Goal: Information Seeking & Learning: Learn about a topic

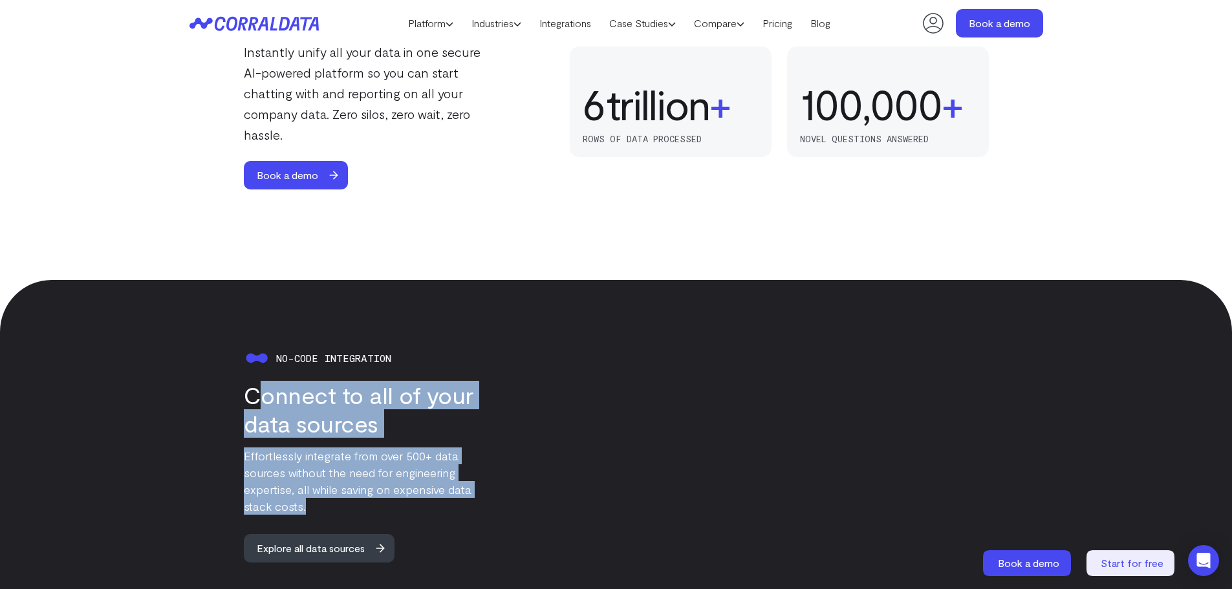
scroll to position [1007, 0]
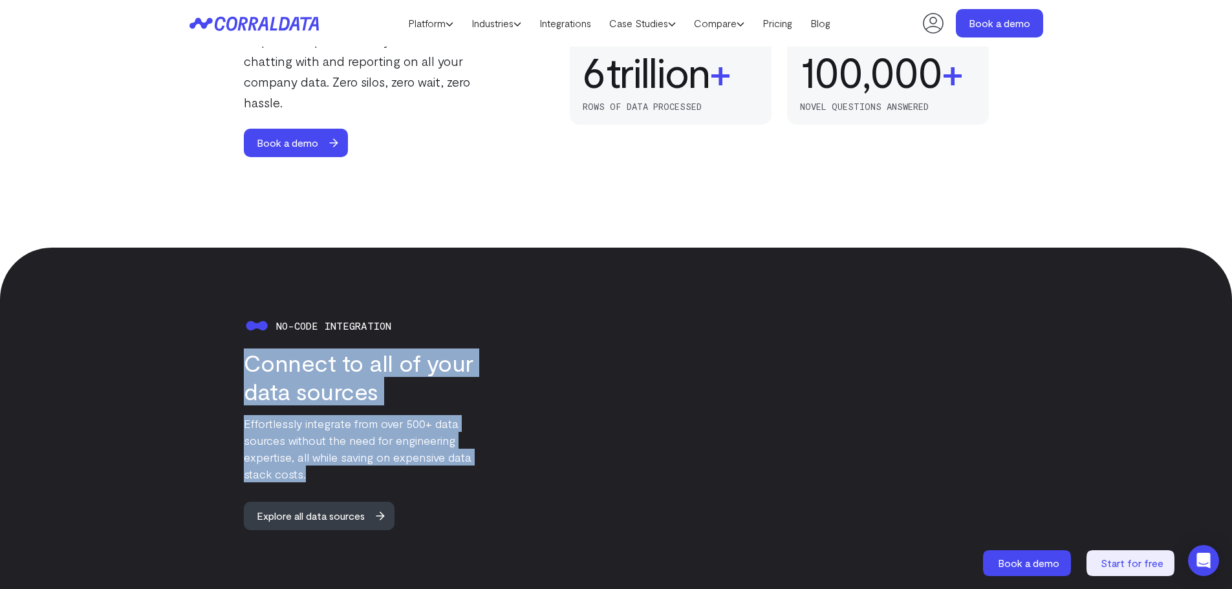
drag, startPoint x: 283, startPoint y: 450, endPoint x: 247, endPoint y: 356, distance: 101.1
click at [247, 356] on div "No-code integration Connect to all of your data sources Effortlessly integrate …" at bounding box center [344, 421] width 310 height 217
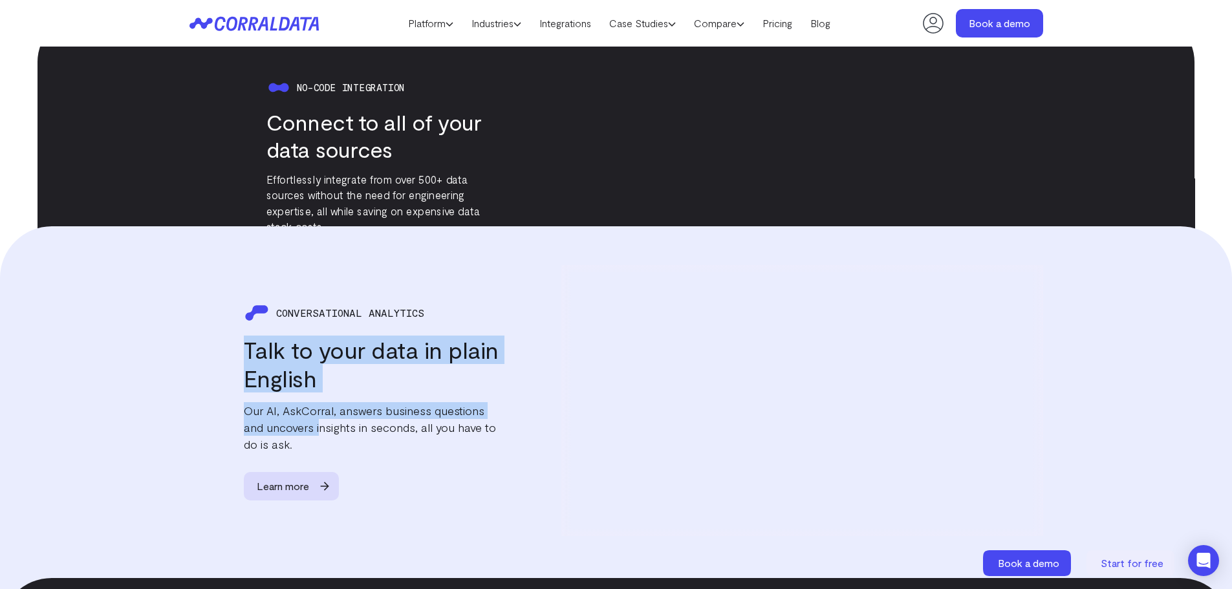
scroll to position [1525, 0]
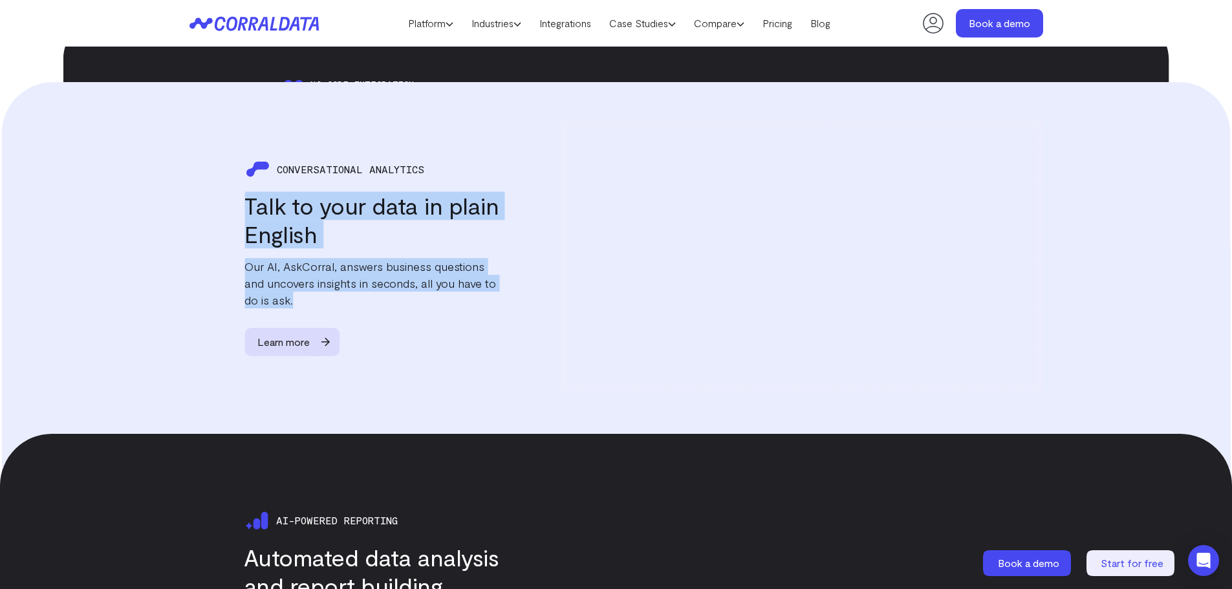
drag, startPoint x: 244, startPoint y: 364, endPoint x: 299, endPoint y: 286, distance: 95.6
click at [299, 286] on div "CONVERSATIONAL ANALYTICS Talk to your data in plain English Our AI, AskCorral, …" at bounding box center [345, 256] width 310 height 200
click at [268, 279] on p "Our AI, AskCorral, answers business questions and uncovers insights in seconds,…" at bounding box center [371, 282] width 255 height 50
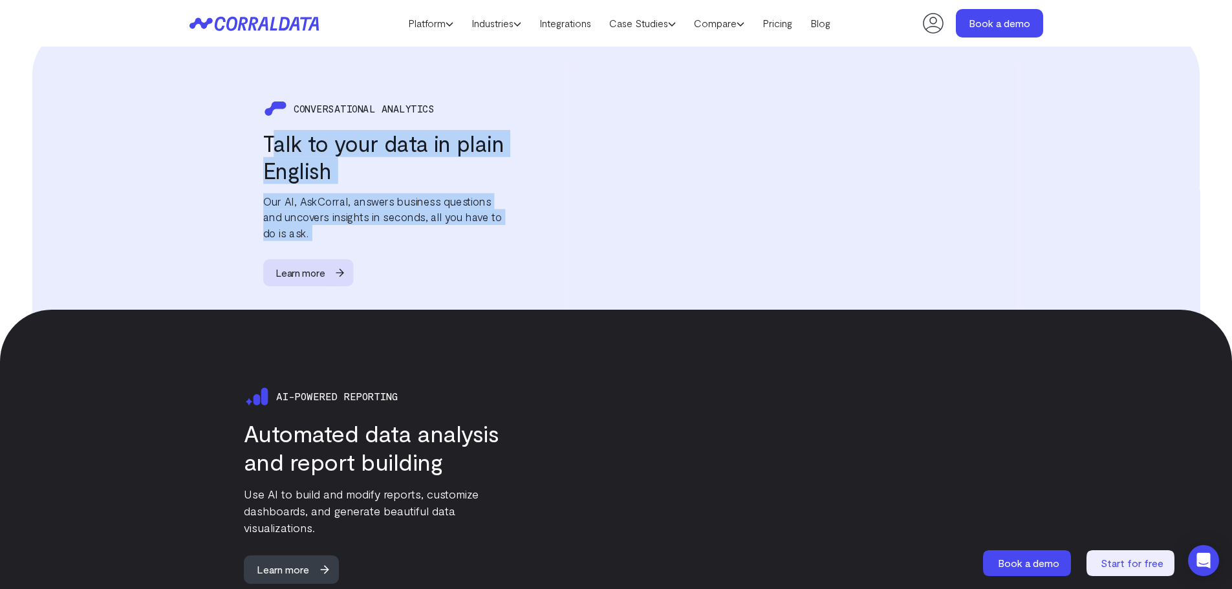
scroll to position [1654, 0]
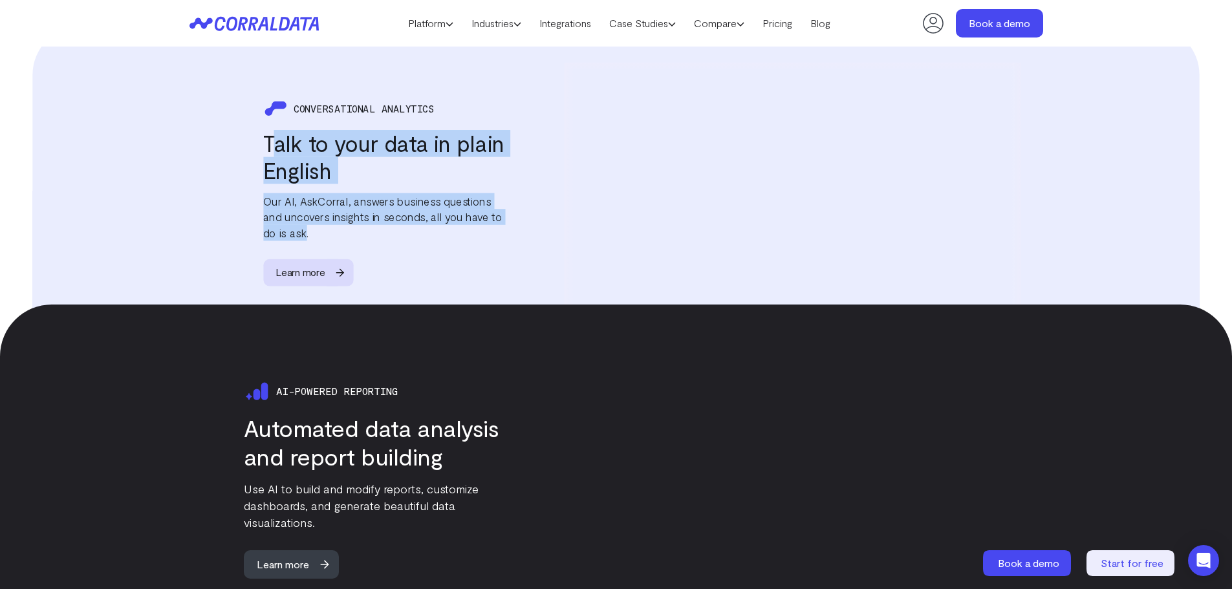
drag, startPoint x: 250, startPoint y: 194, endPoint x: 306, endPoint y: 232, distance: 68.0
click at [306, 232] on div "CONVERSATIONAL ANALYTICS Talk to your data in plain English Our AI, AskCorral, …" at bounding box center [358, 191] width 294 height 190
click at [306, 232] on p "Our AI, AskCorral, answers business questions and uncovers insights in seconds,…" at bounding box center [384, 217] width 242 height 48
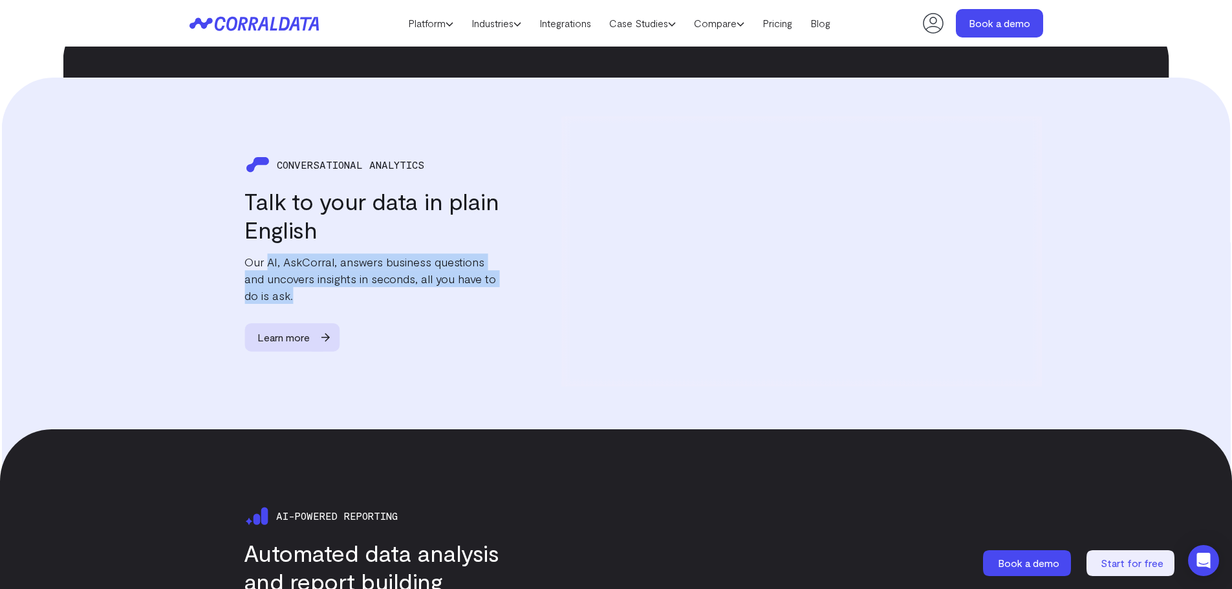
scroll to position [1525, 0]
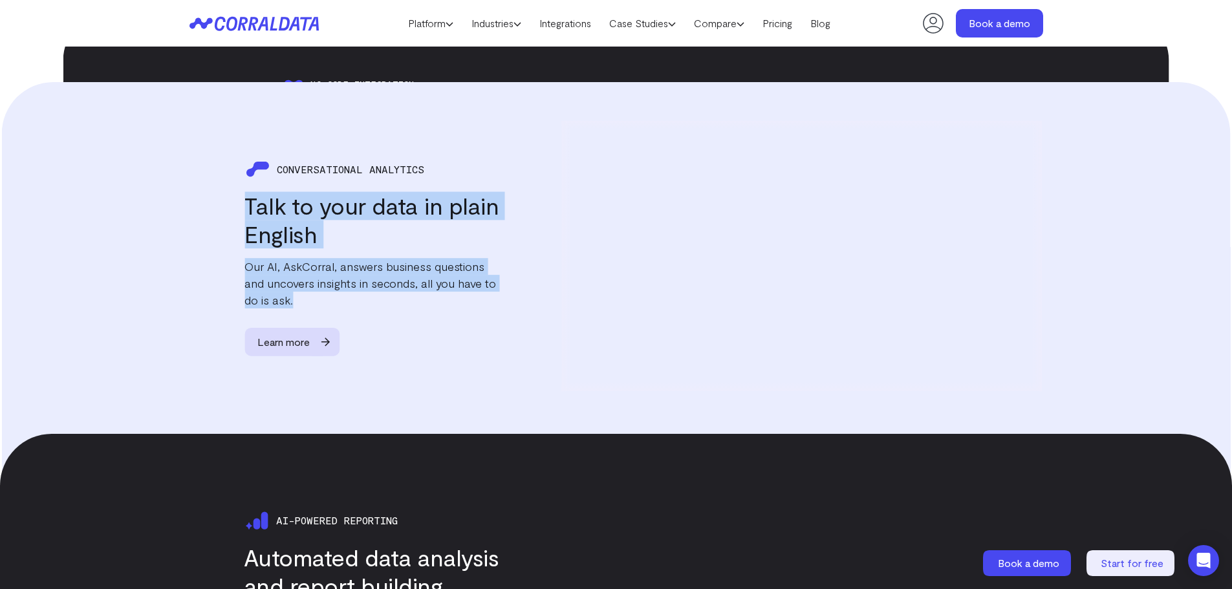
drag, startPoint x: 310, startPoint y: 233, endPoint x: 242, endPoint y: 175, distance: 89.3
click at [242, 175] on div "CONVERSATIONAL ANALYTICS Talk to your data in plain English Our AI, AskCorral, …" at bounding box center [345, 256] width 310 height 200
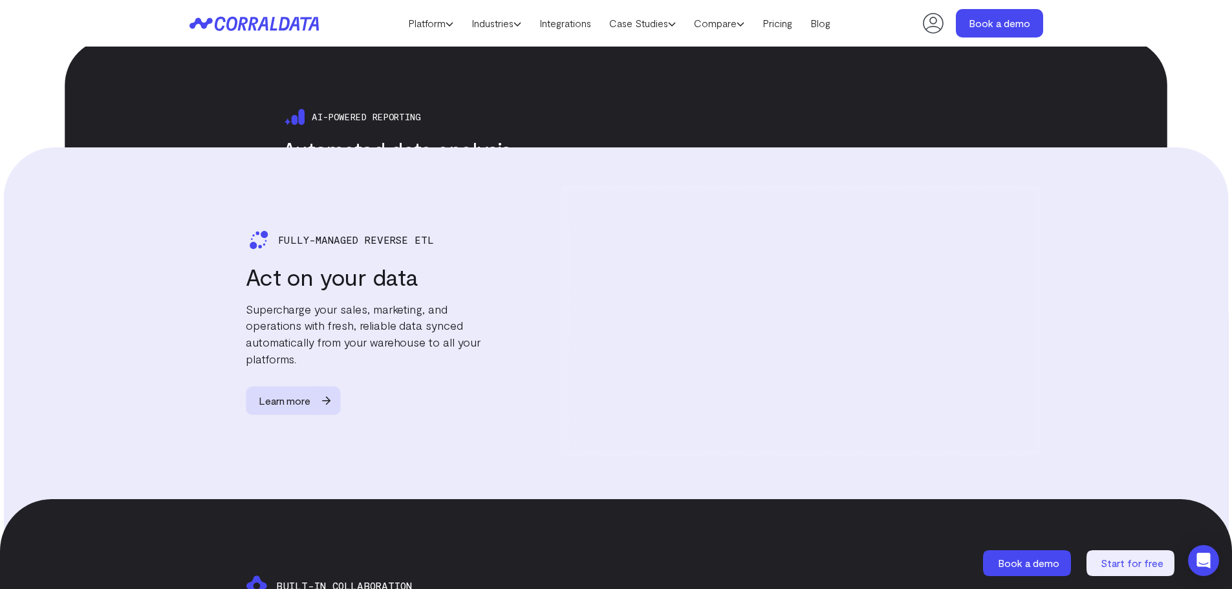
scroll to position [2171, 0]
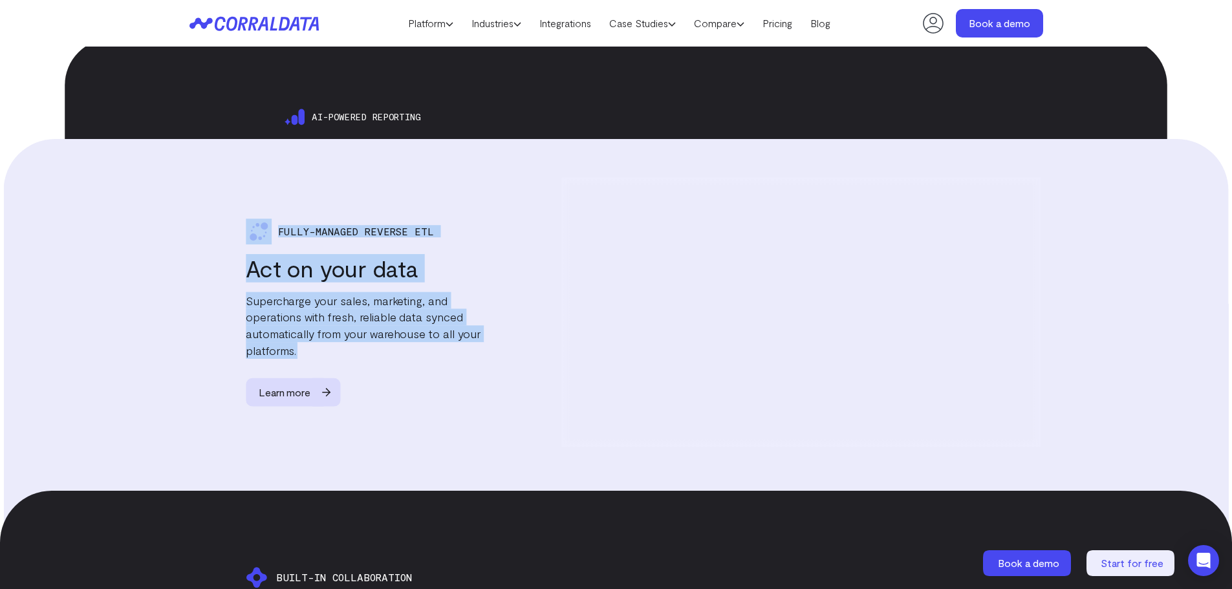
drag, startPoint x: 306, startPoint y: 328, endPoint x: 244, endPoint y: 218, distance: 127.1
click at [244, 219] on div "Fully-managed Reverse Etl Act on your data Supercharge your sales, marketing, a…" at bounding box center [345, 313] width 308 height 188
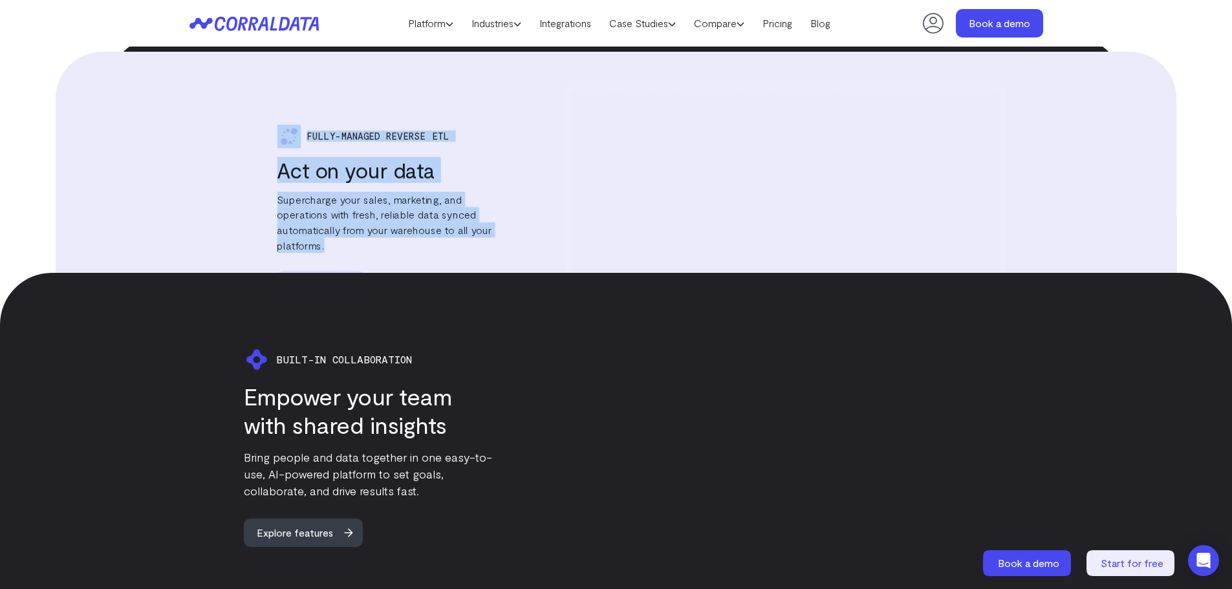
scroll to position [2559, 0]
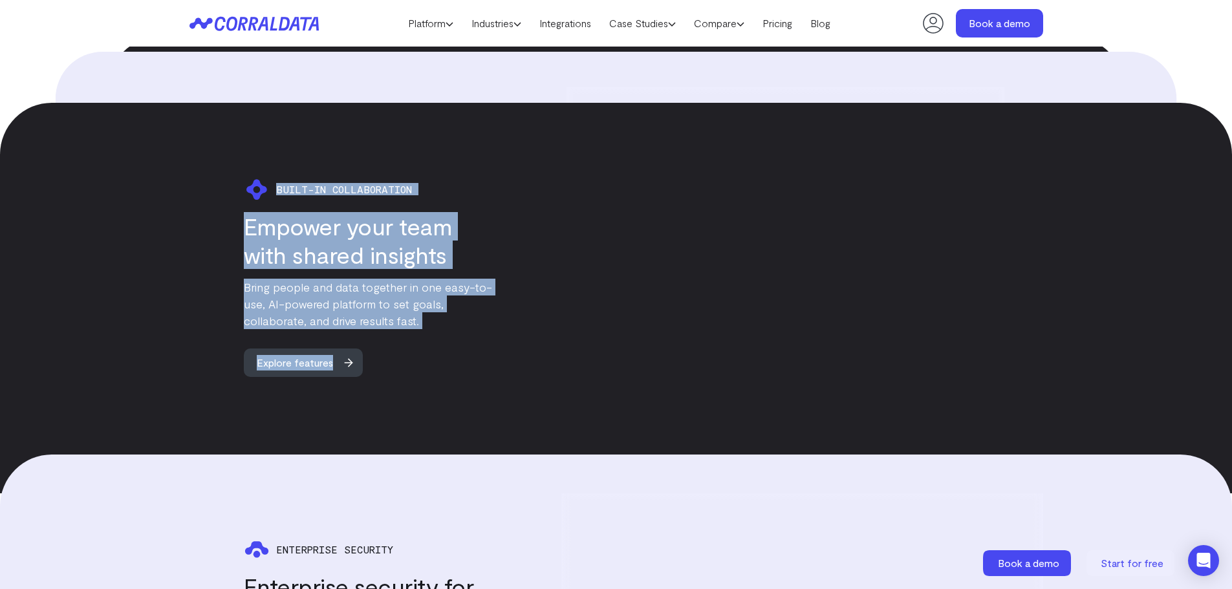
drag, startPoint x: 363, startPoint y: 303, endPoint x: 276, endPoint y: 166, distance: 162.0
click at [276, 177] on div "BUILT-IN COLLABORATION Empower your team with shared insights Bring people and …" at bounding box center [344, 277] width 310 height 200
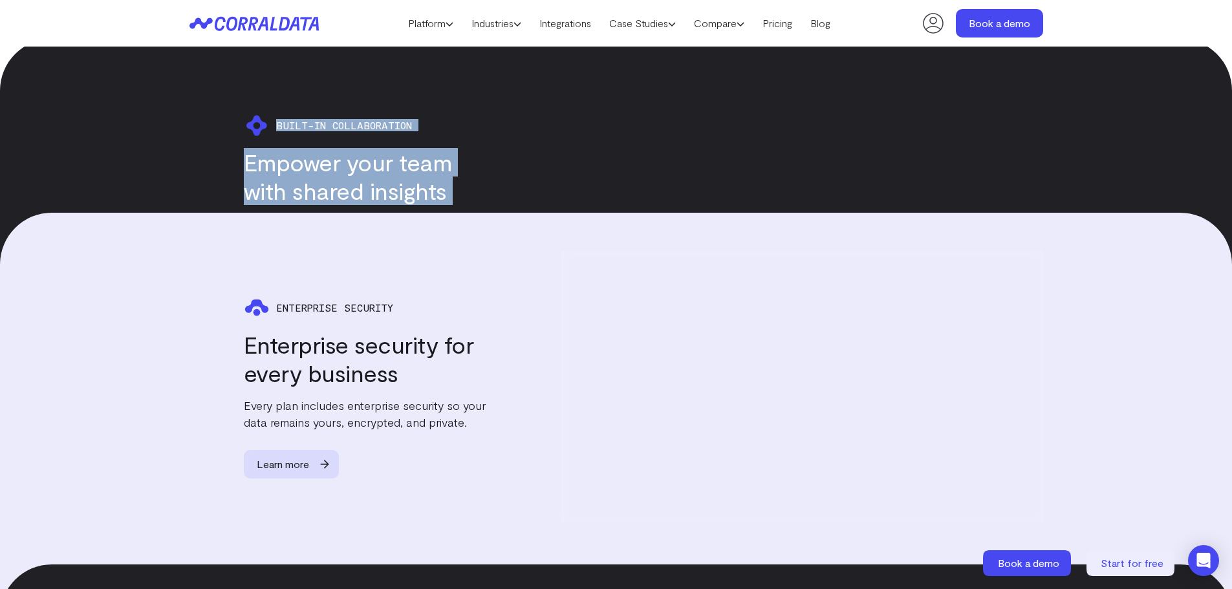
scroll to position [2818, 0]
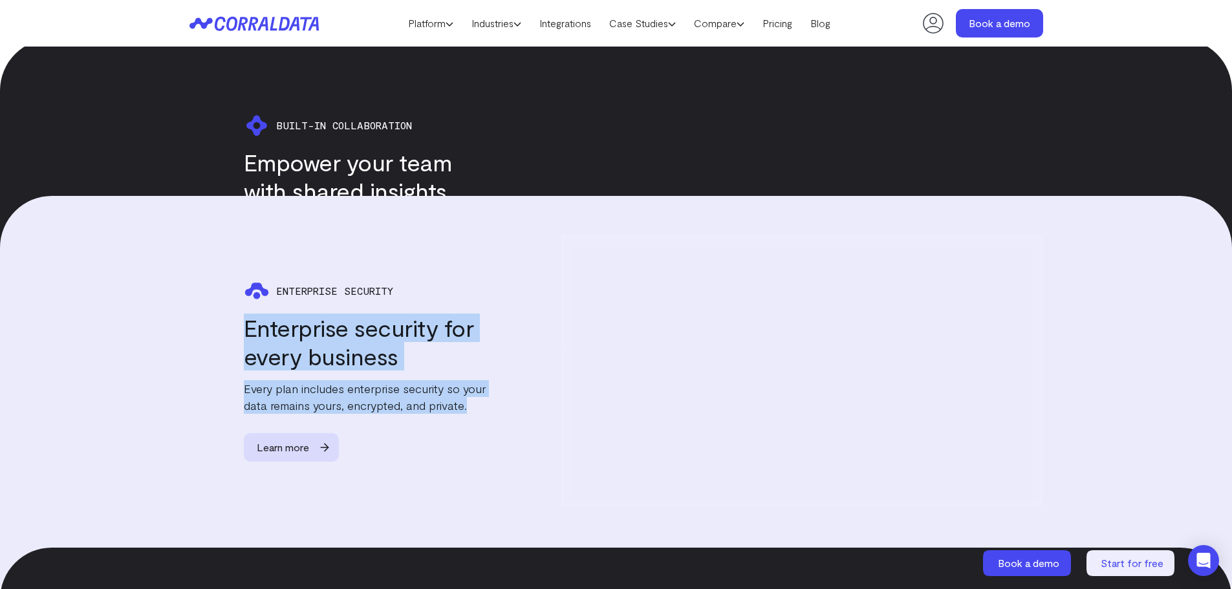
drag, startPoint x: 244, startPoint y: 306, endPoint x: 471, endPoint y: 387, distance: 241.3
click at [471, 387] on div "Enterprise Security Enterprise security for every business Every plan includes …" at bounding box center [344, 370] width 310 height 184
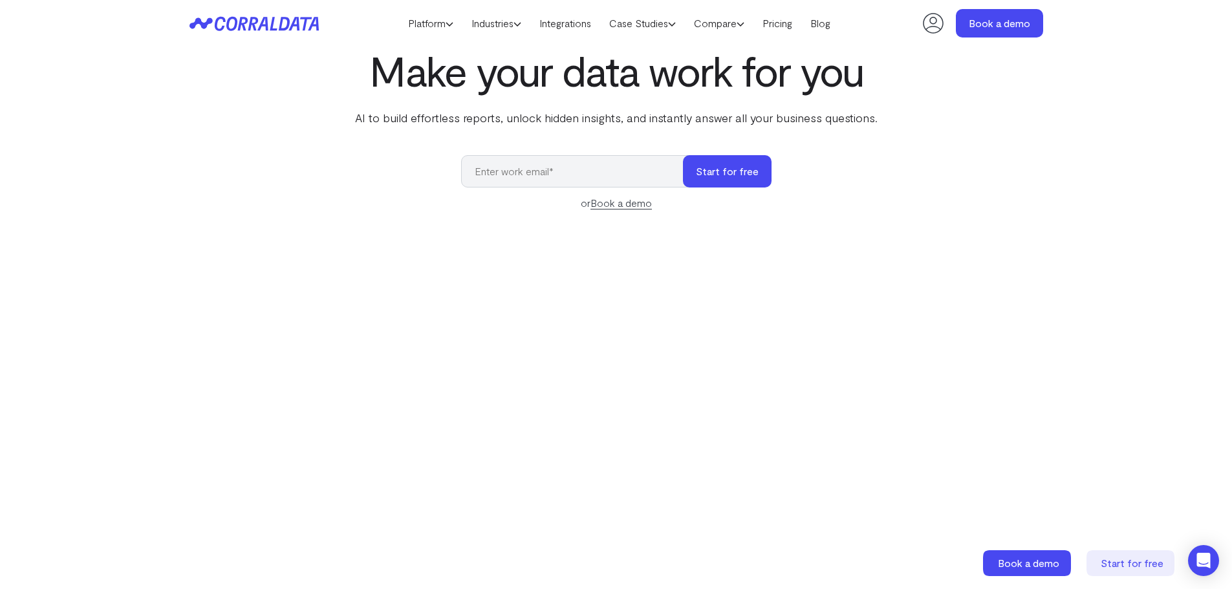
scroll to position [0, 0]
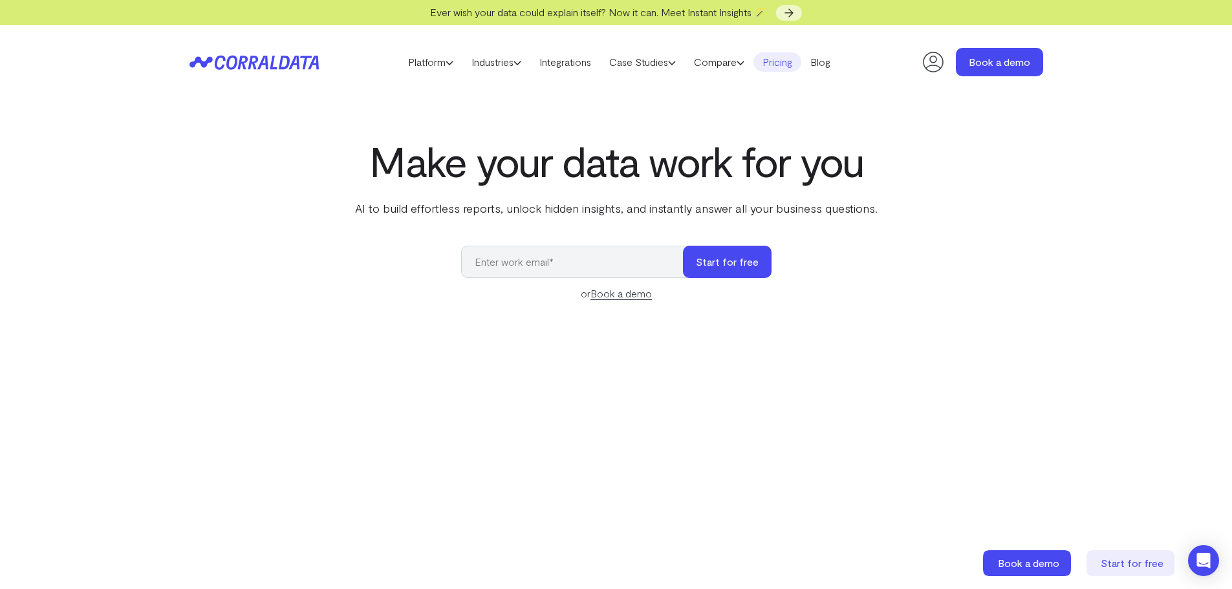
click at [788, 64] on link "Pricing" at bounding box center [777, 61] width 48 height 19
